Goal: Check status: Check status

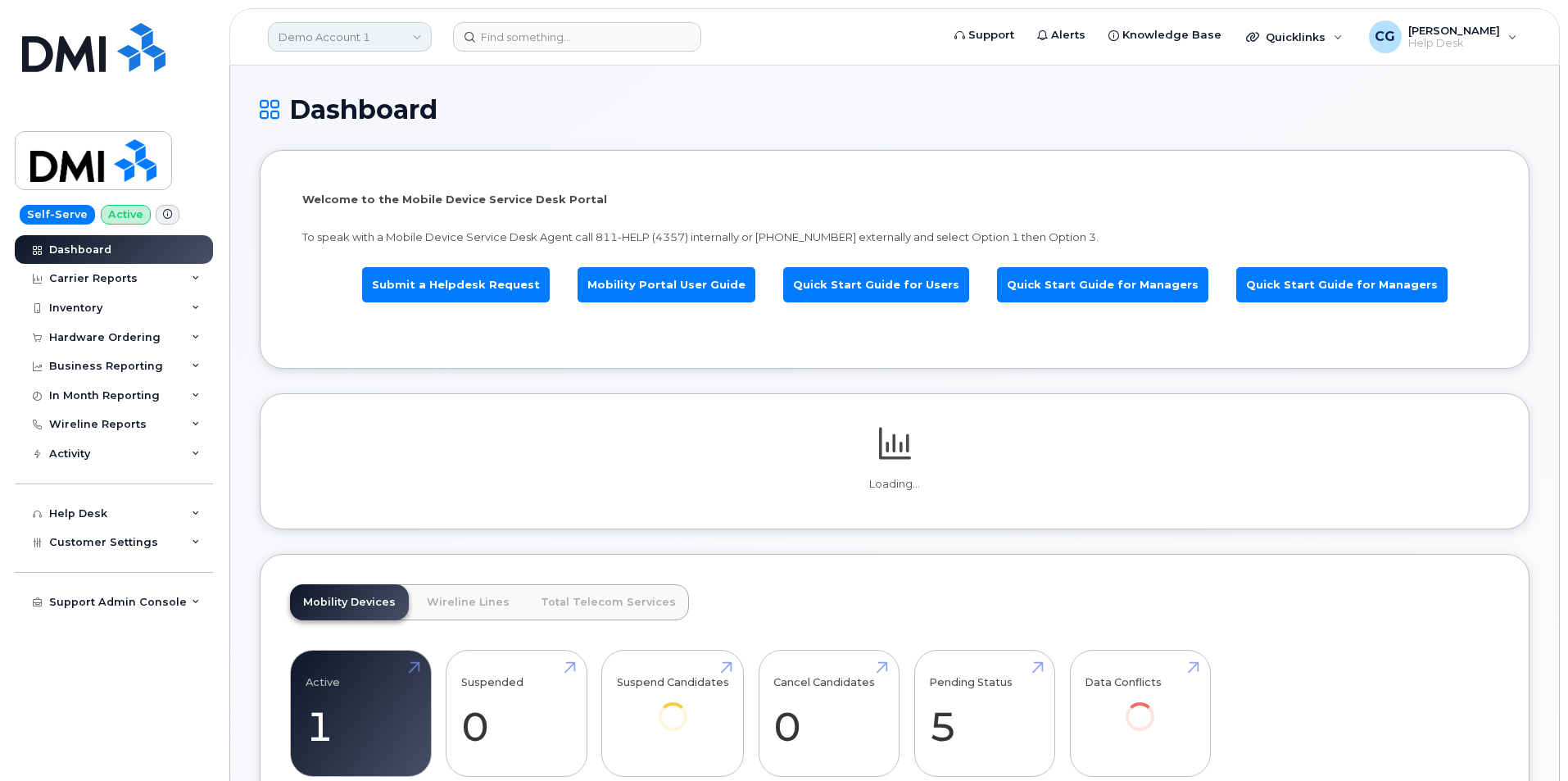
click at [347, 30] on link "Demo Account 1" at bounding box center [349, 36] width 164 height 29
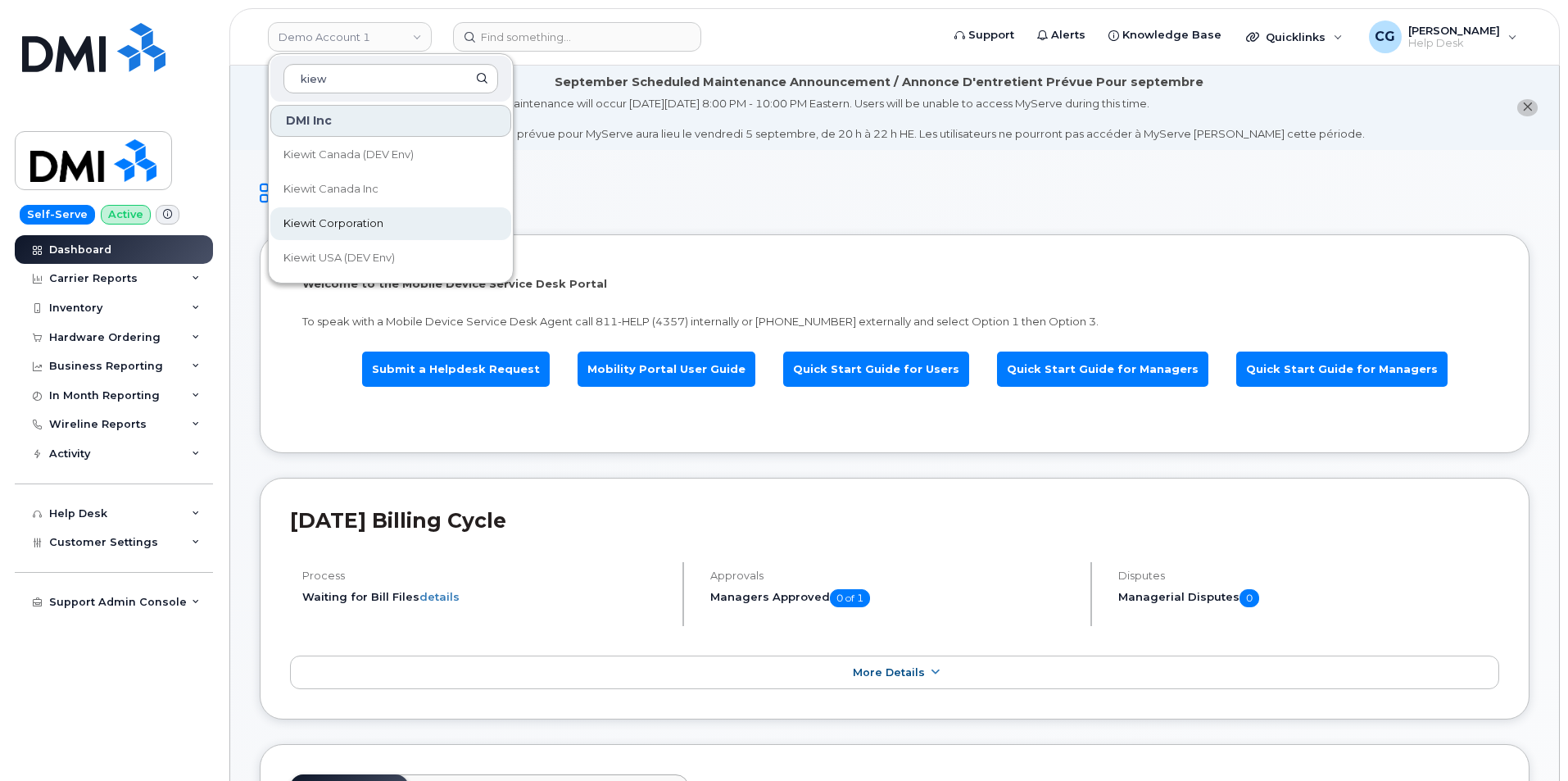
type input "kiew"
click at [354, 225] on span "Kiewit Corporation" at bounding box center [333, 223] width 100 height 16
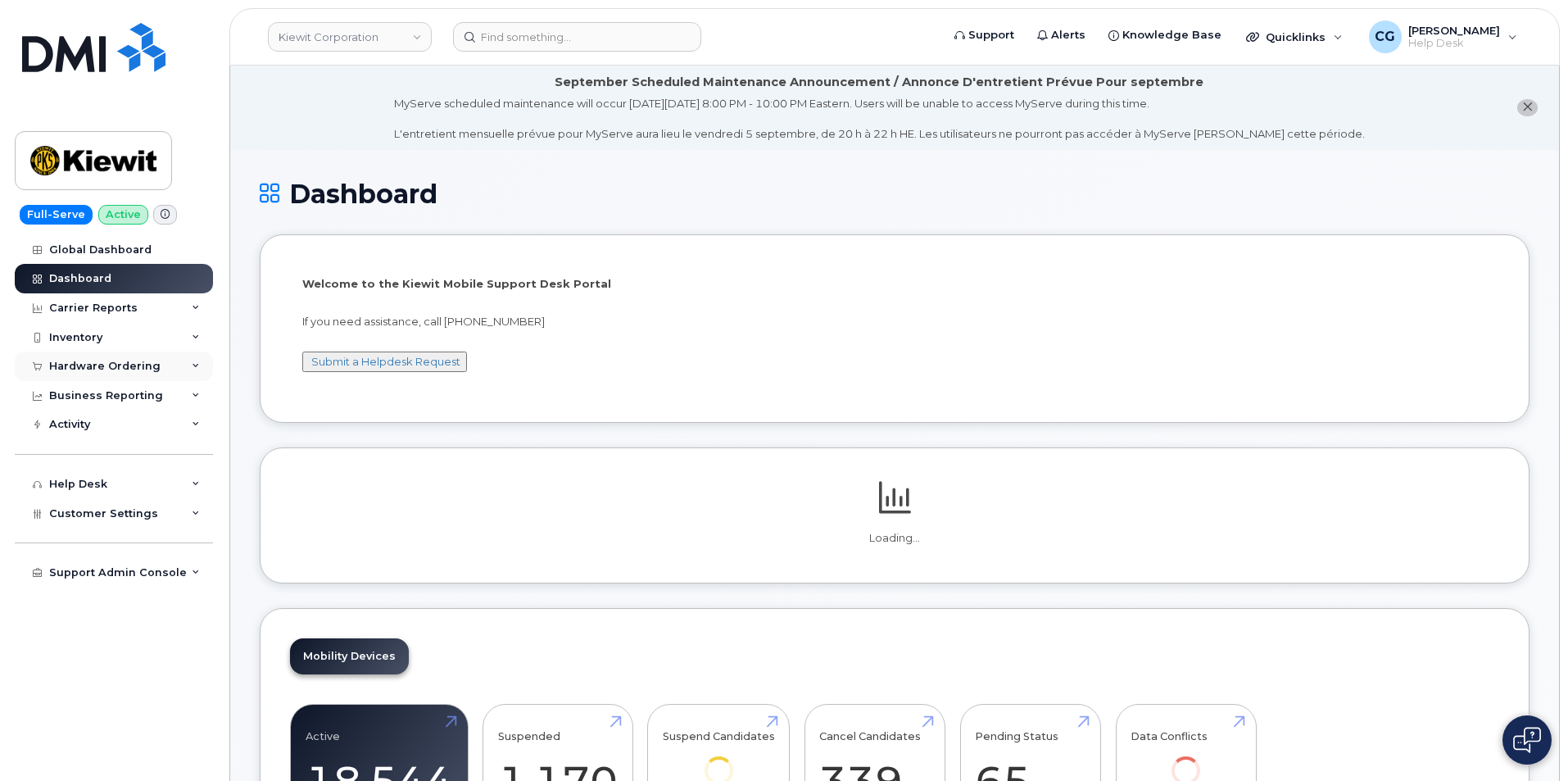
click at [77, 366] on div "Hardware Ordering" at bounding box center [104, 366] width 111 height 13
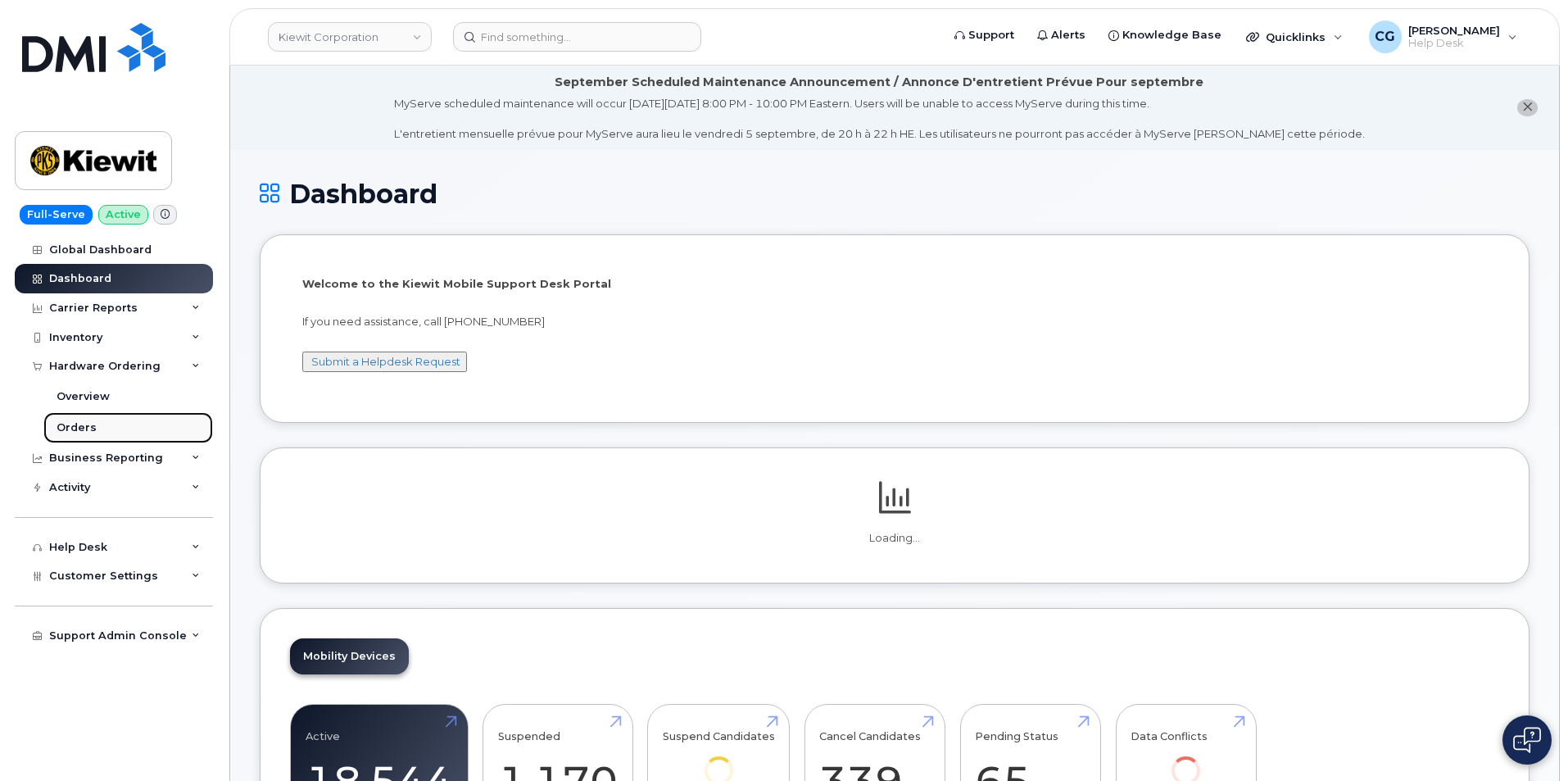
click at [75, 430] on div "Orders" at bounding box center [77, 428] width 40 height 15
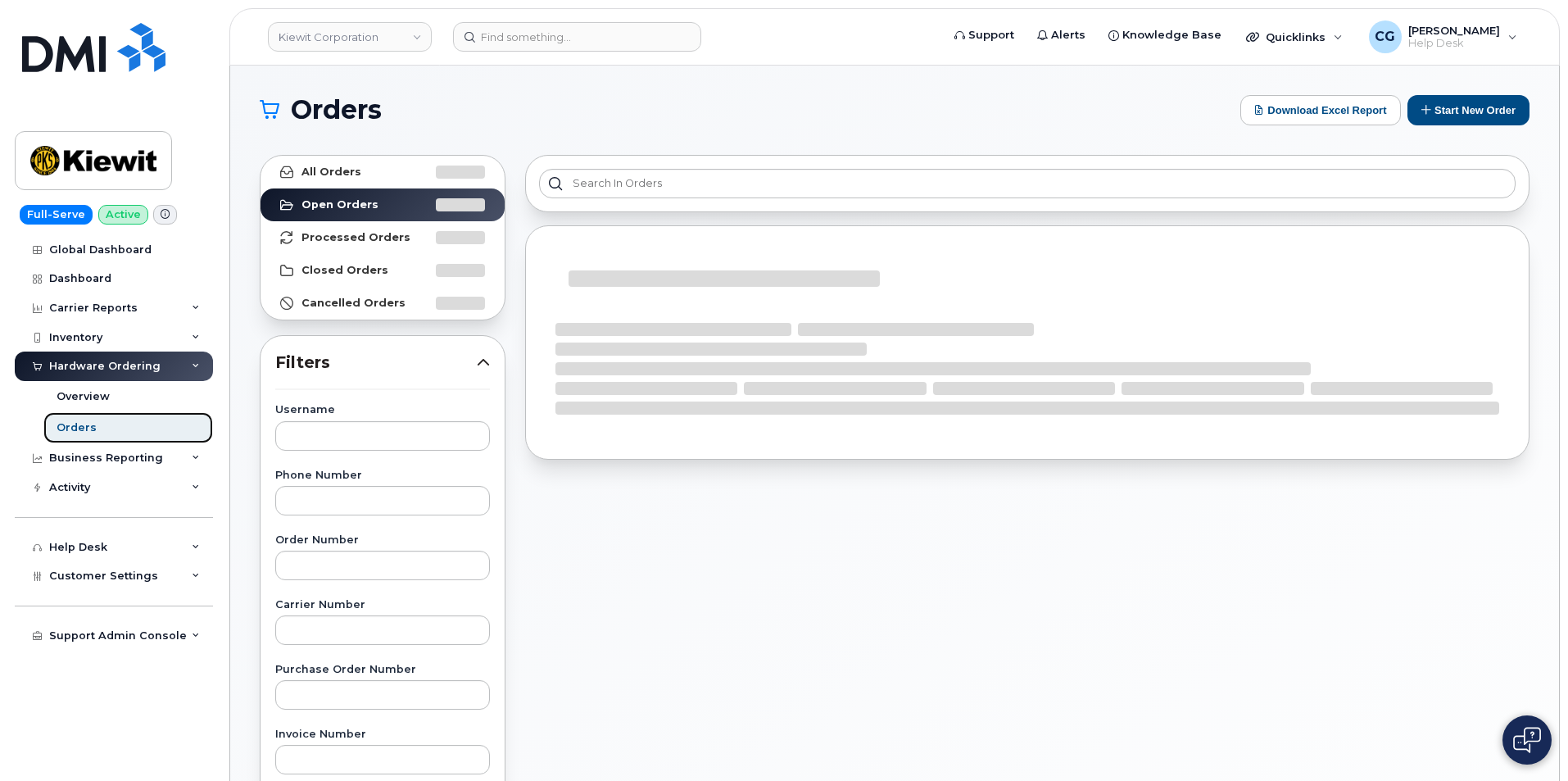
click at [71, 429] on div "Orders" at bounding box center [77, 428] width 40 height 15
click at [344, 568] on input "text" at bounding box center [382, 565] width 214 height 29
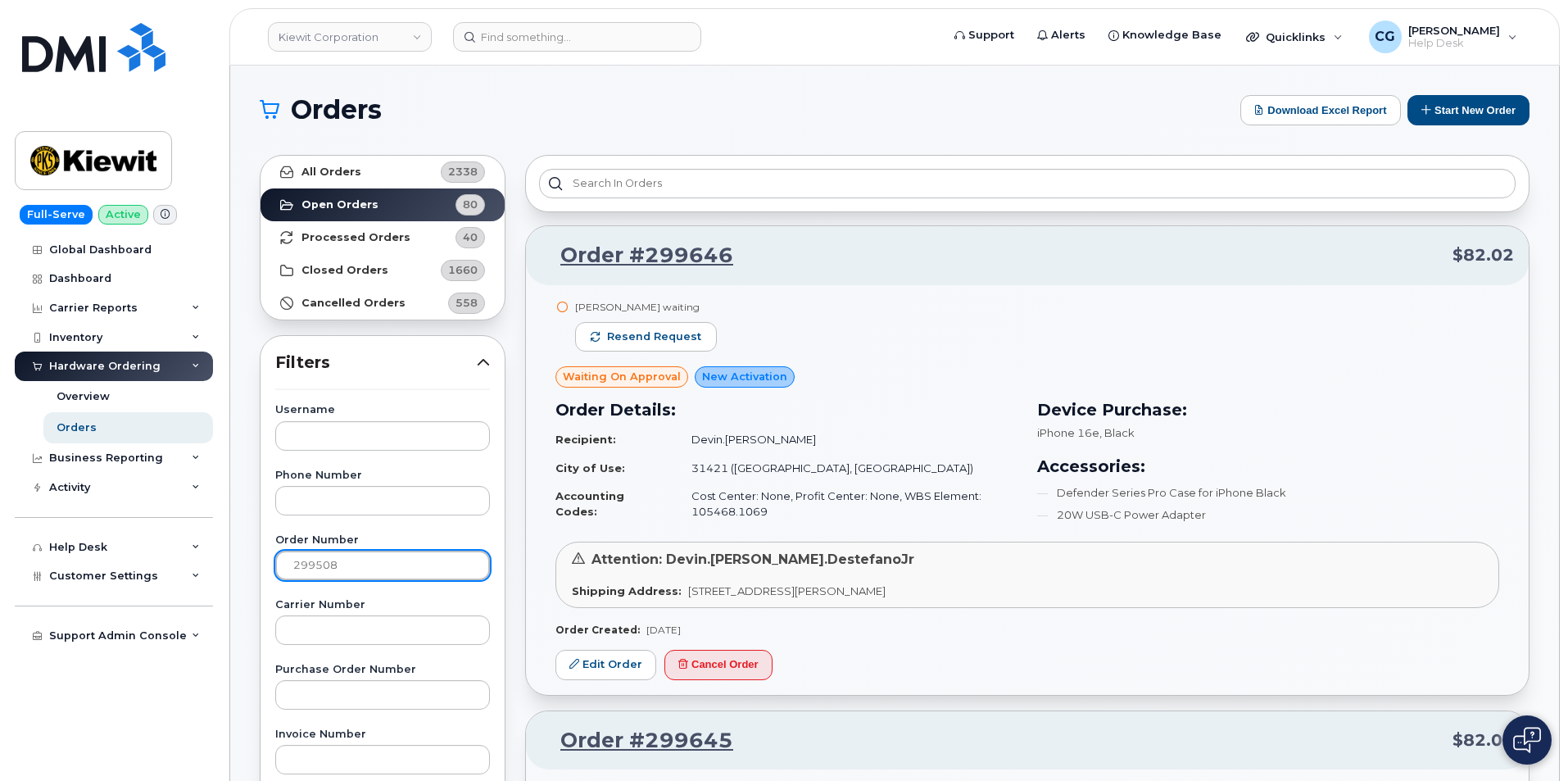
type input "299508"
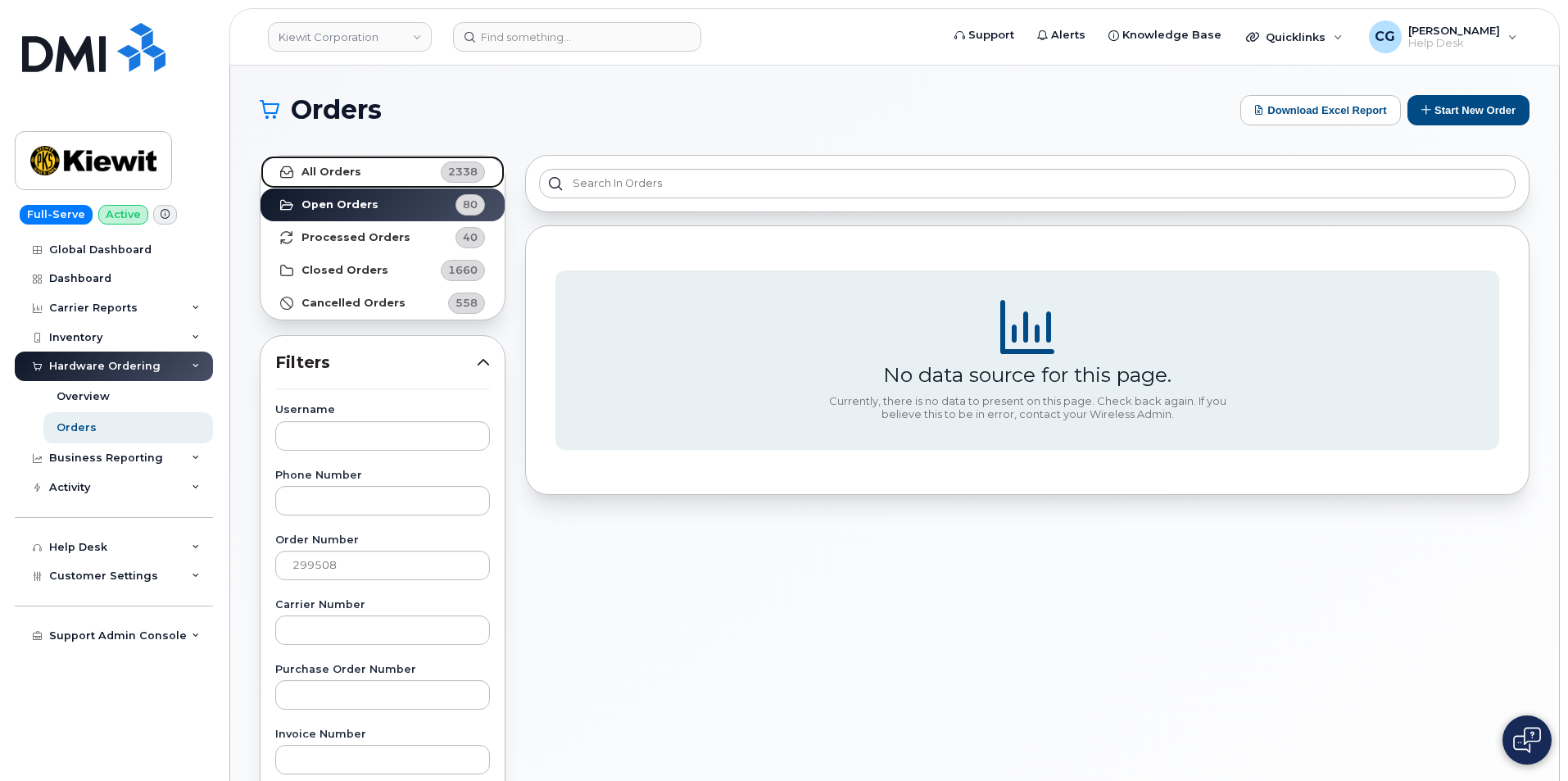
click at [335, 164] on link "All Orders 2338" at bounding box center [382, 172] width 244 height 33
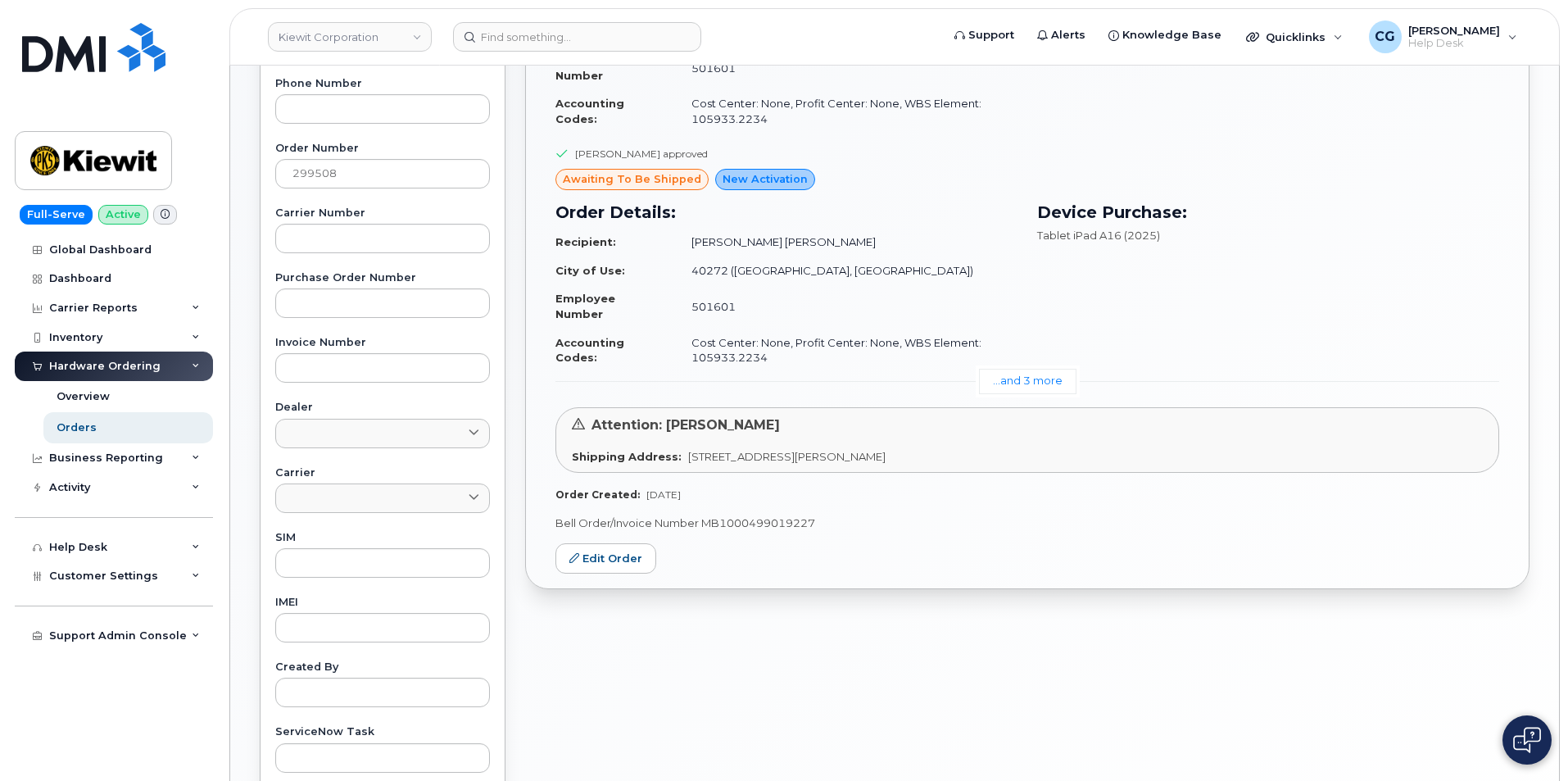
scroll to position [410, 0]
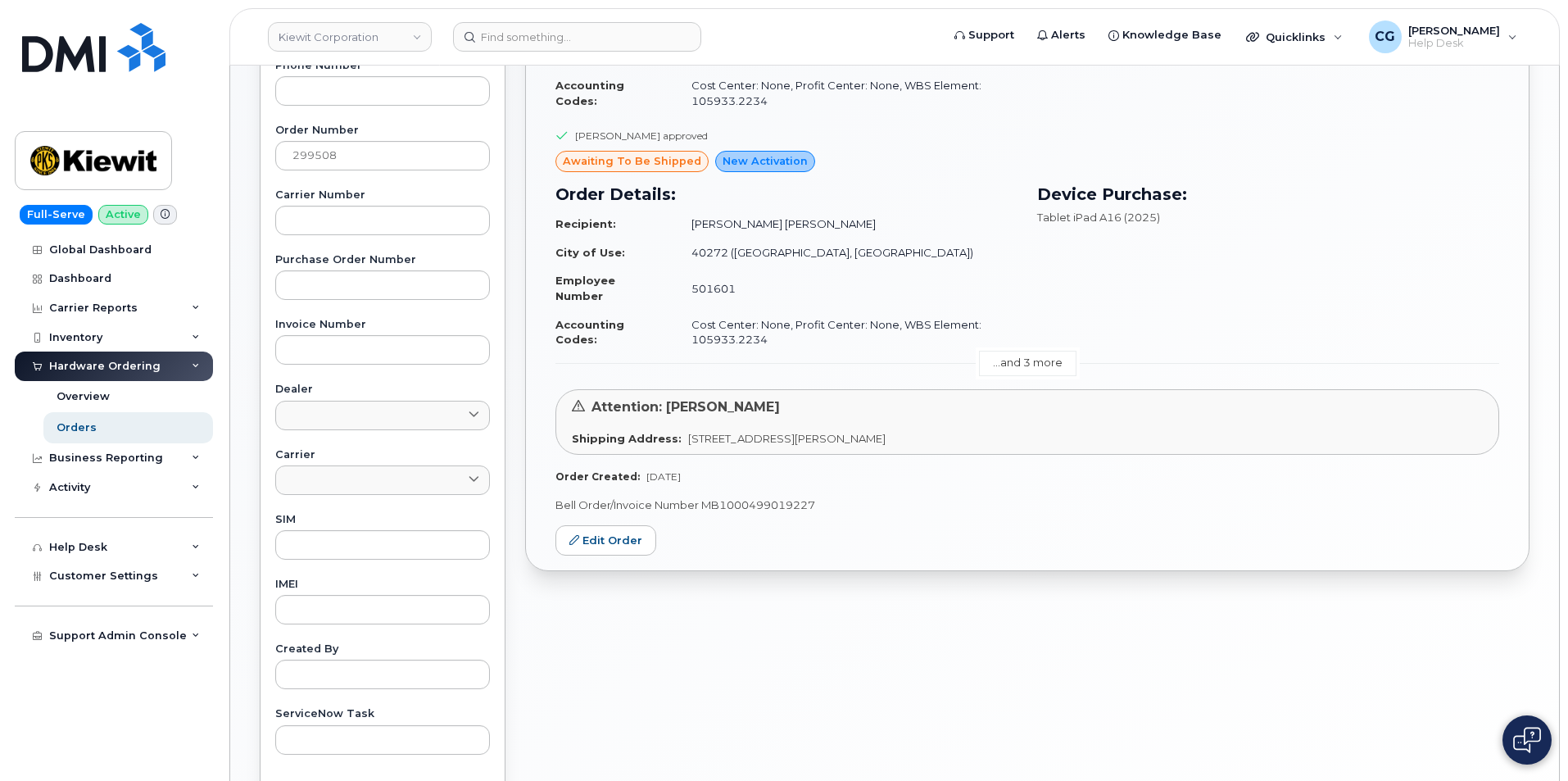
click at [1023, 365] on link "...and 3 more" at bounding box center [1027, 363] width 98 height 26
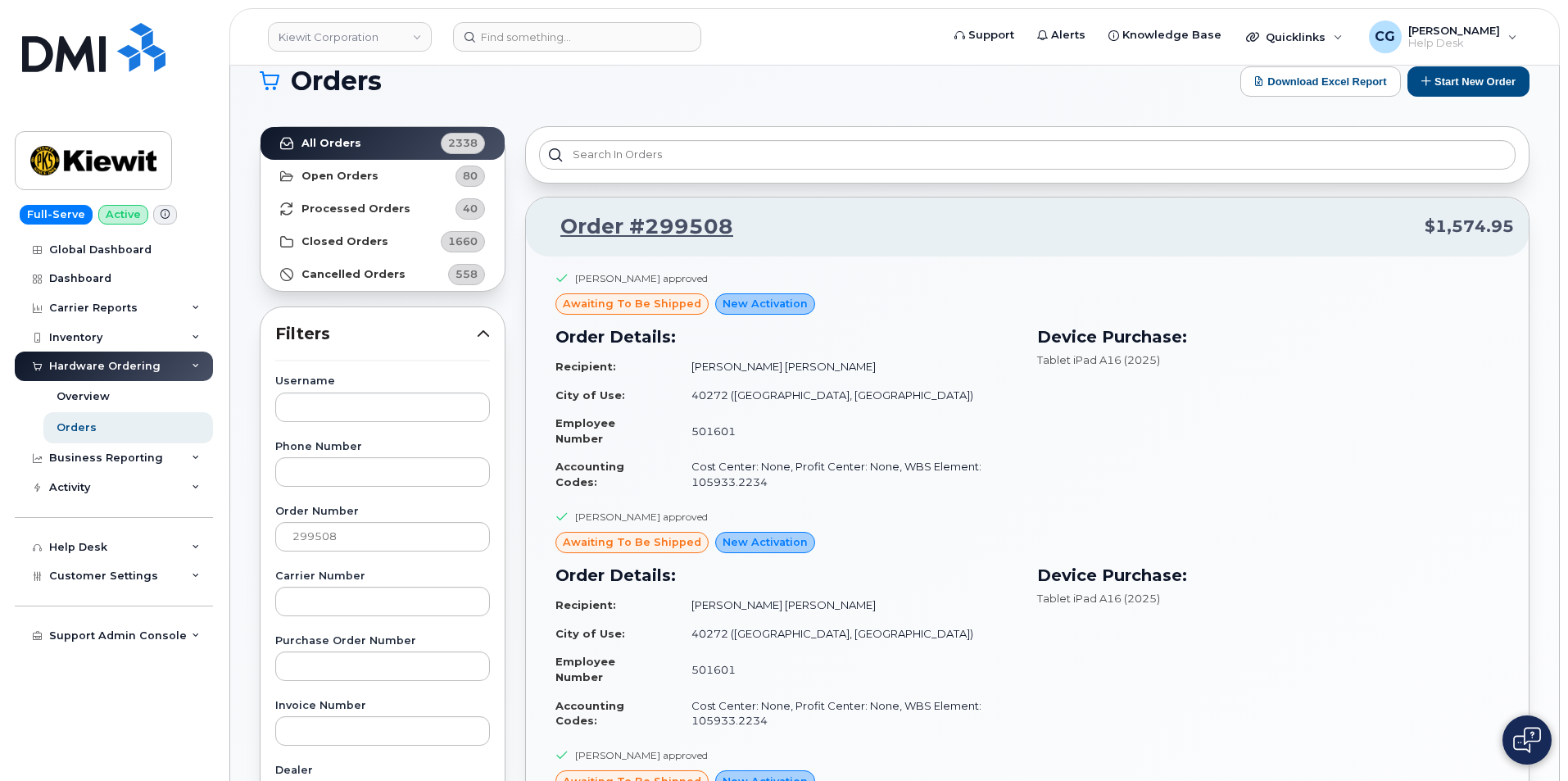
scroll to position [0, 0]
